Goal: Find specific page/section: Find specific page/section

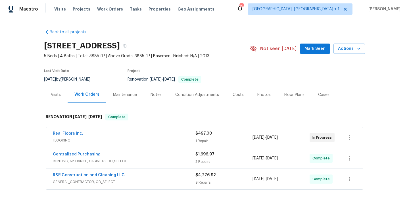
click at [266, 94] on div "Photos" at bounding box center [263, 95] width 13 height 6
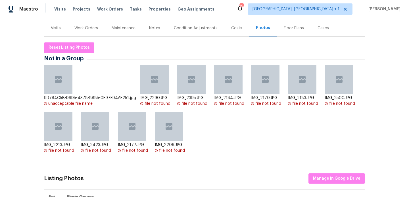
scroll to position [72, 0]
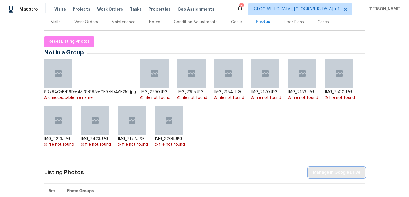
click at [334, 172] on span "Manage in Google Drive" at bounding box center [336, 172] width 47 height 7
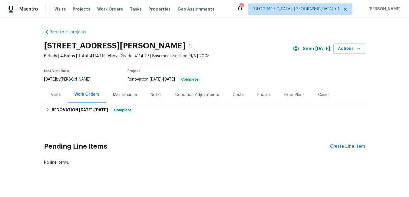
click at [267, 95] on div "Photos" at bounding box center [263, 95] width 13 height 6
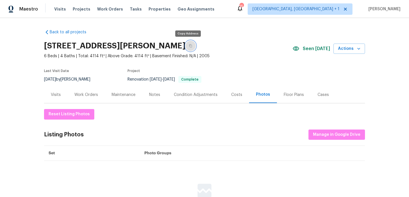
click at [185, 43] on button "button" at bounding box center [190, 46] width 10 height 10
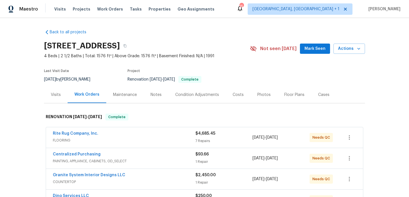
click at [251, 92] on div "Photos" at bounding box center [264, 94] width 27 height 17
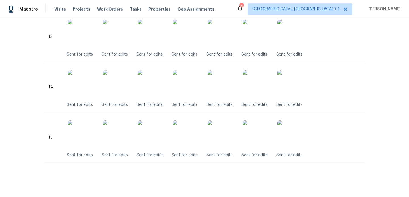
scroll to position [665, 0]
